Goal: Task Accomplishment & Management: Use online tool/utility

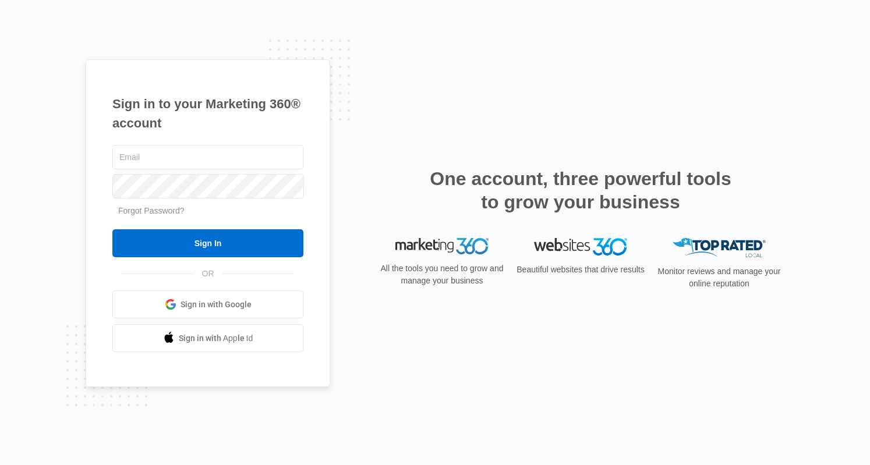
click at [210, 305] on span "Sign in with Google" at bounding box center [216, 305] width 71 height 12
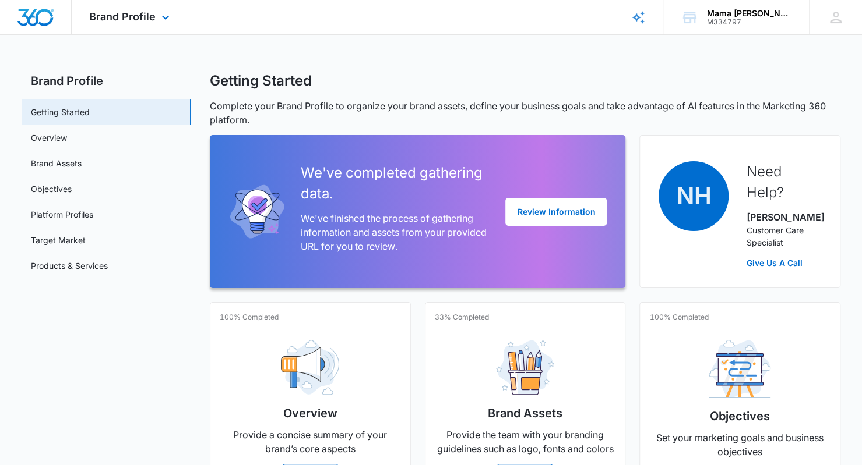
click at [154, 22] on div "Brand Profile Apps Reputation Websites Forms CRM Email Social POS Content Ads I…" at bounding box center [131, 17] width 118 height 34
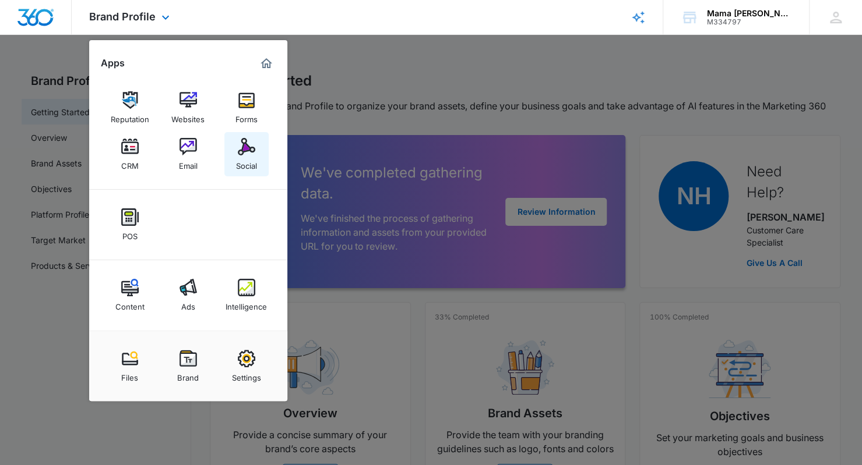
click at [243, 149] on img at bounding box center [246, 146] width 17 height 17
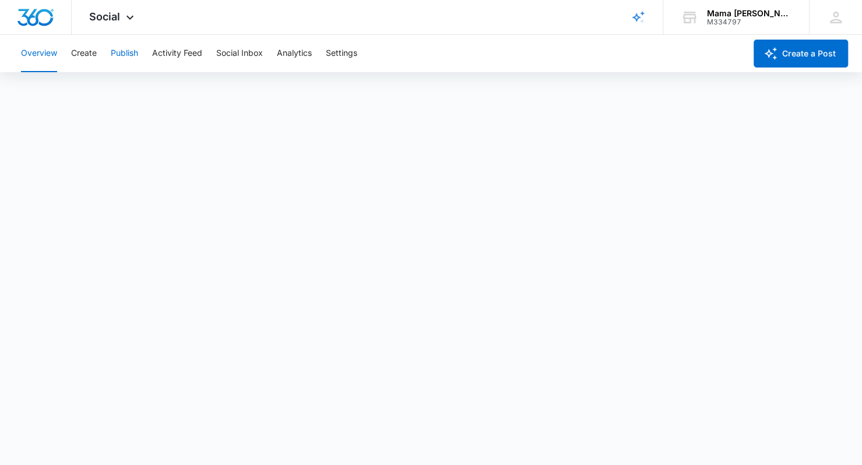
click at [120, 54] on button "Publish" at bounding box center [124, 53] width 27 height 37
